Goal: Transaction & Acquisition: Purchase product/service

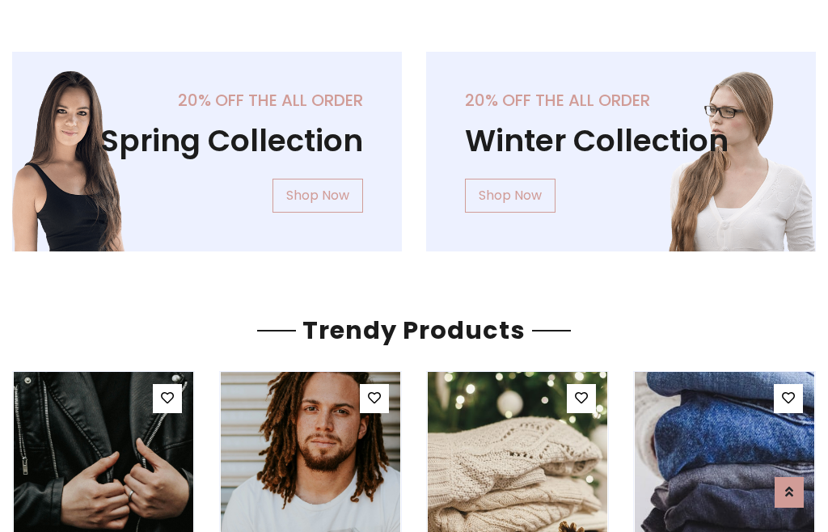
scroll to position [83, 0]
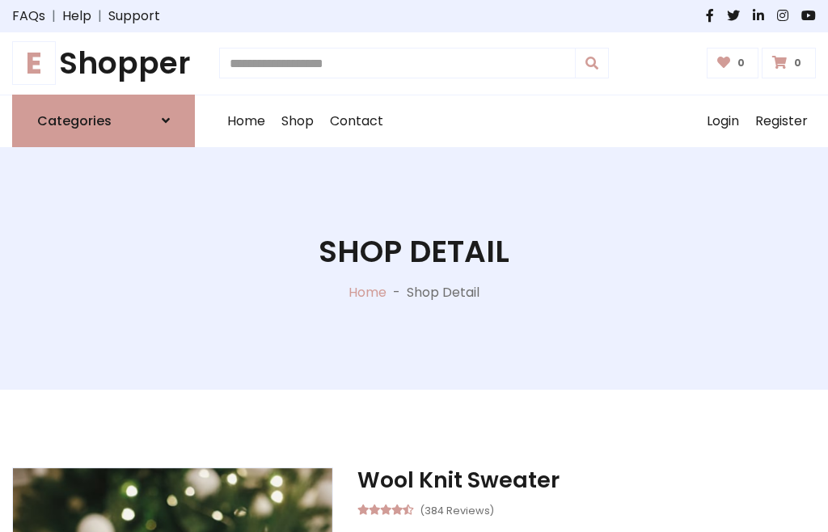
click at [104, 63] on h1 "E Shopper" at bounding box center [103, 63] width 183 height 36
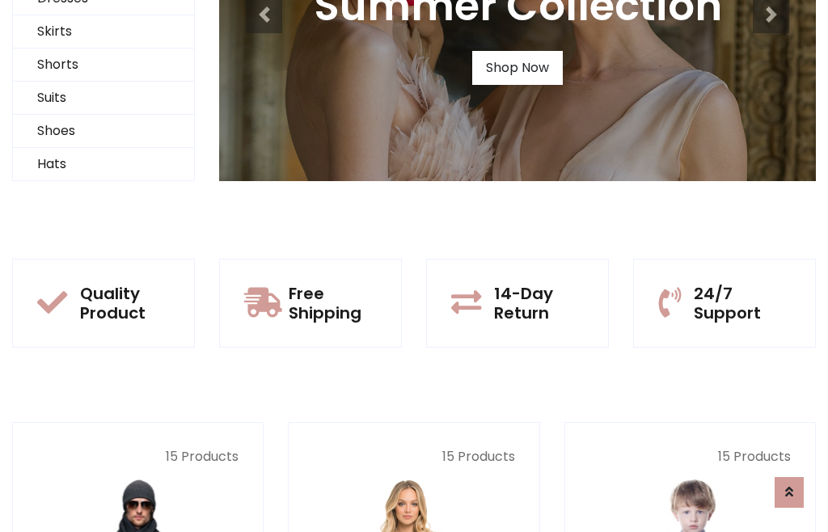
scroll to position [156, 0]
